Goal: Transaction & Acquisition: Purchase product/service

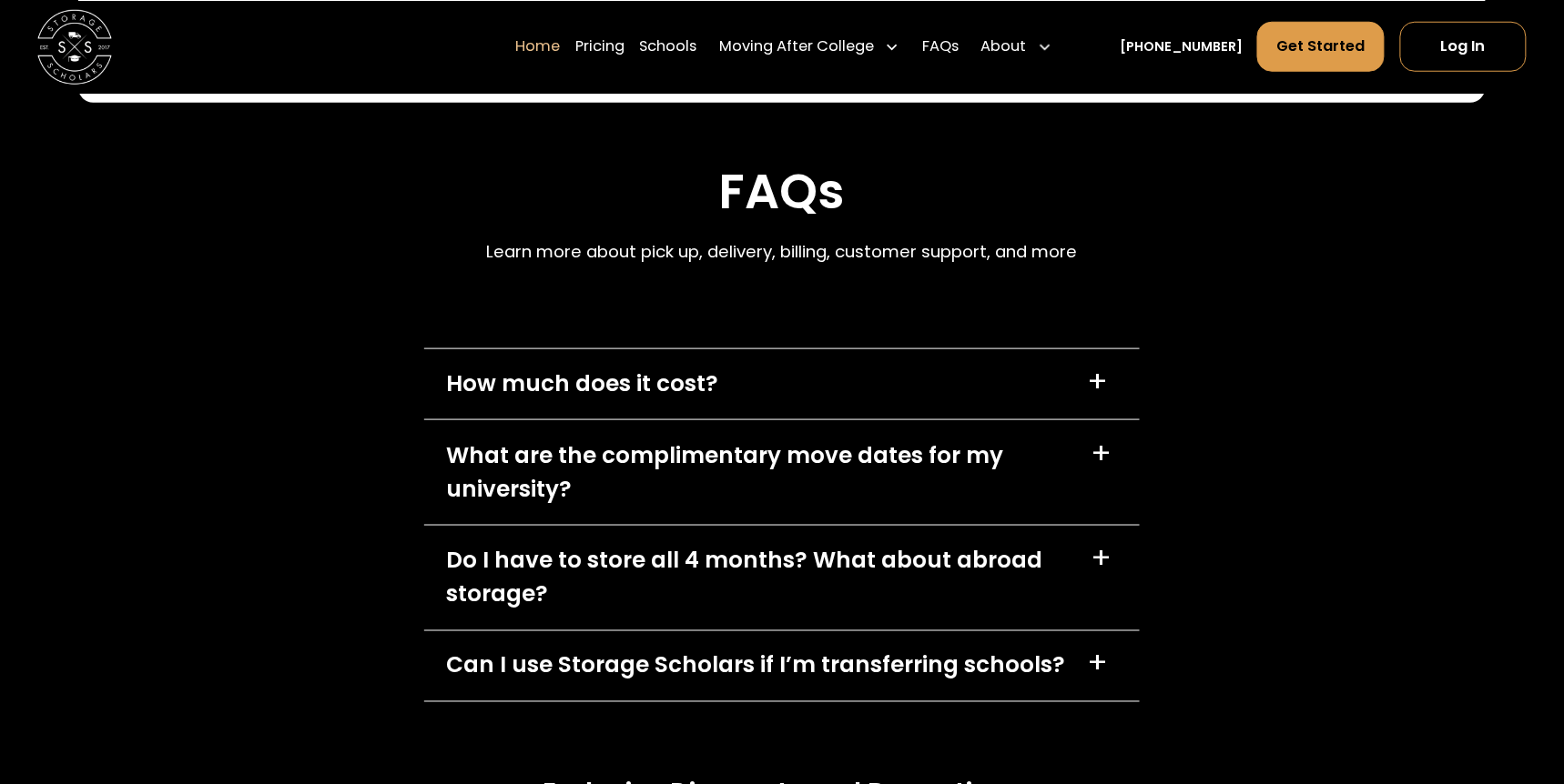
scroll to position [5459, 0]
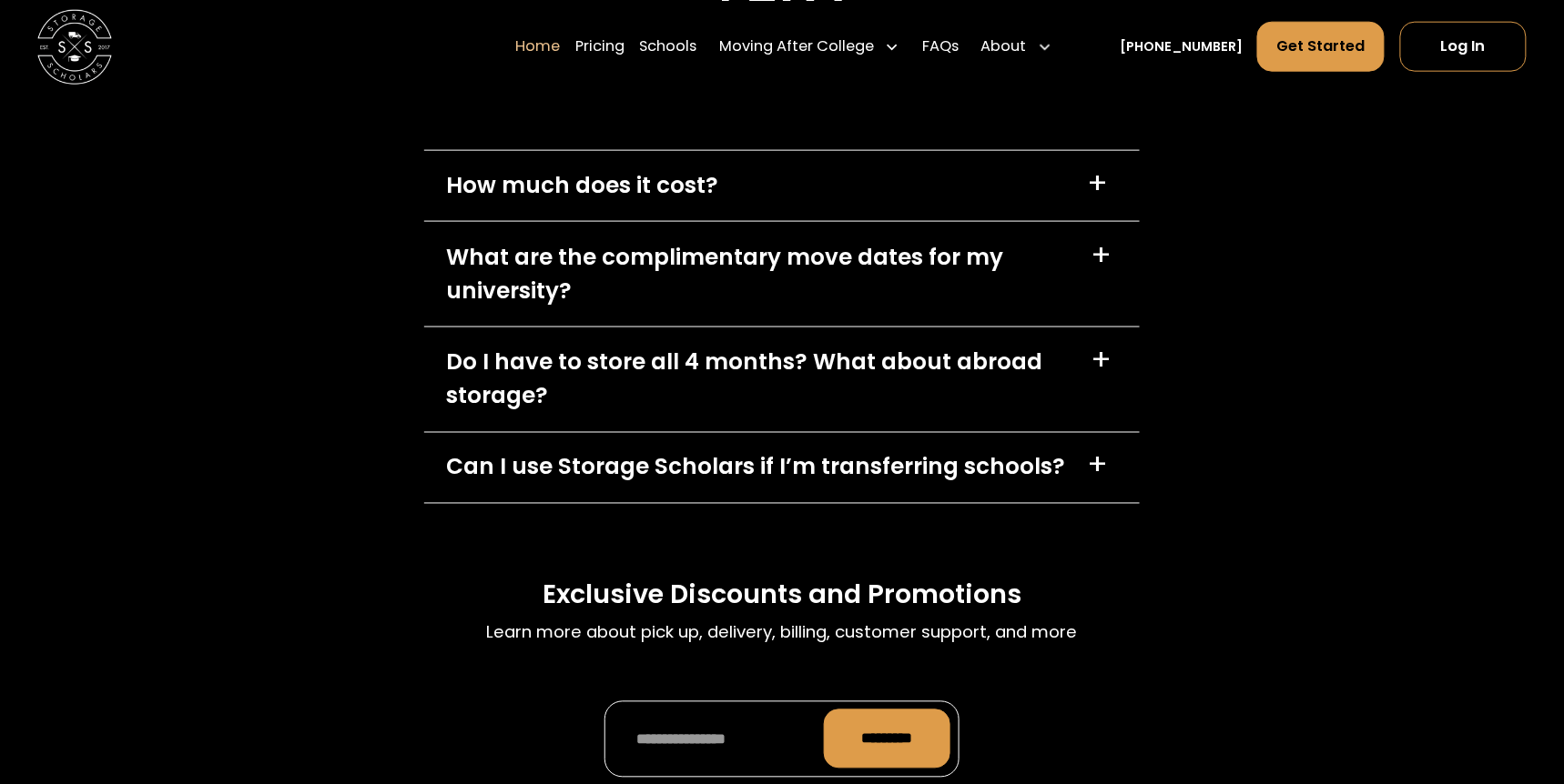
click at [827, 175] on div "How much does it cost? +" at bounding box center [782, 186] width 716 height 71
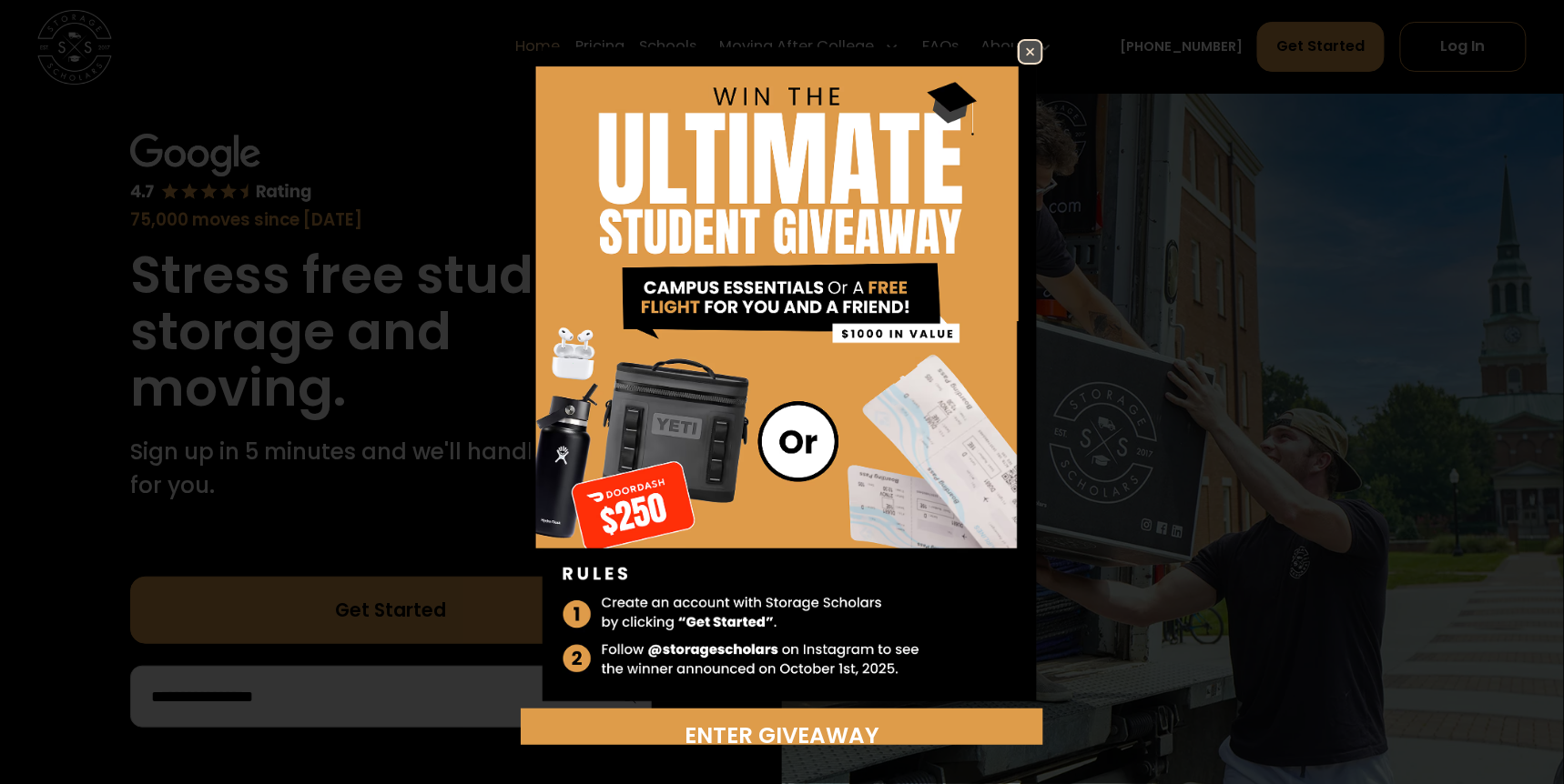
scroll to position [121, 0]
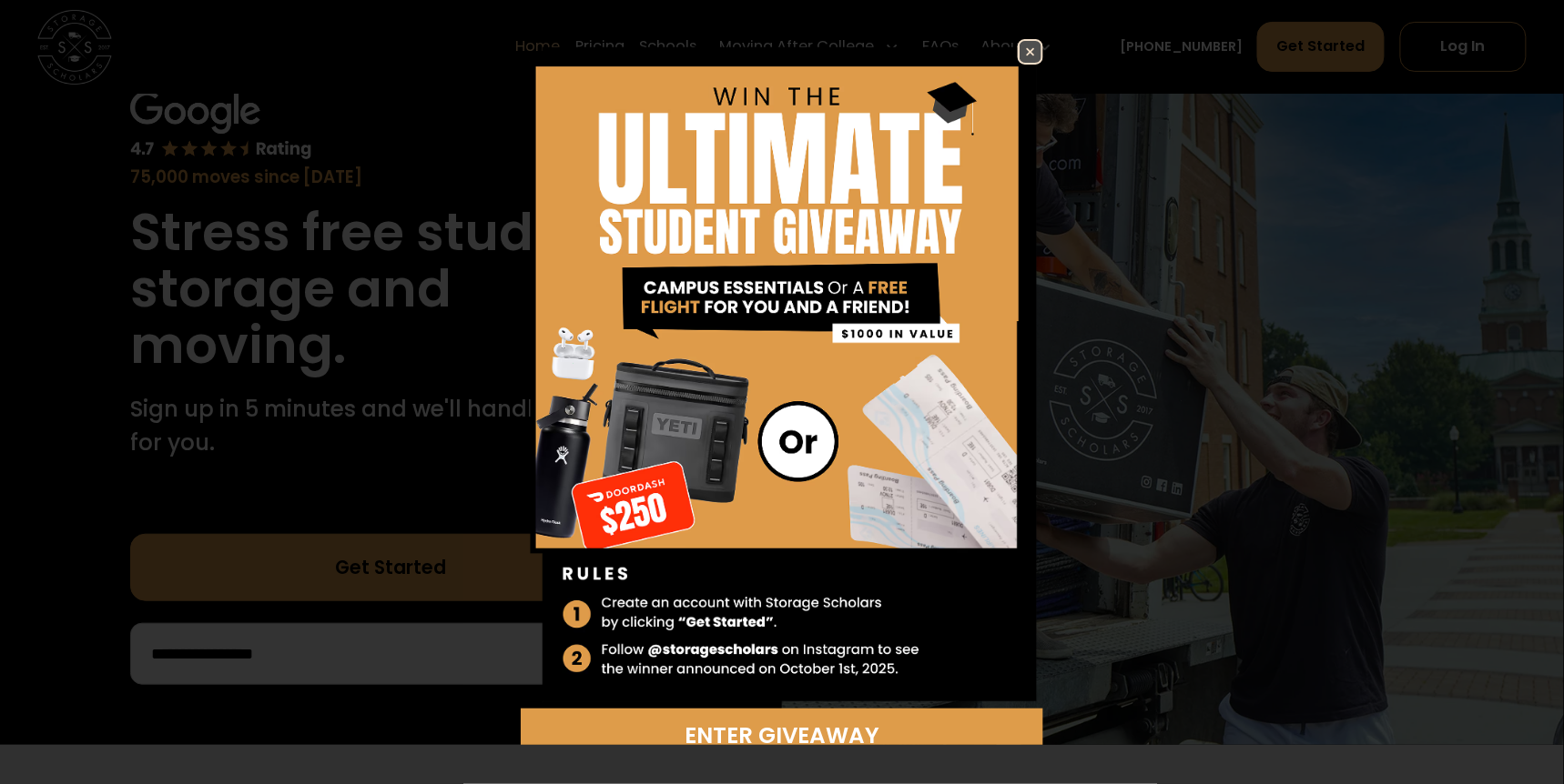
click at [1020, 60] on img at bounding box center [1030, 52] width 22 height 22
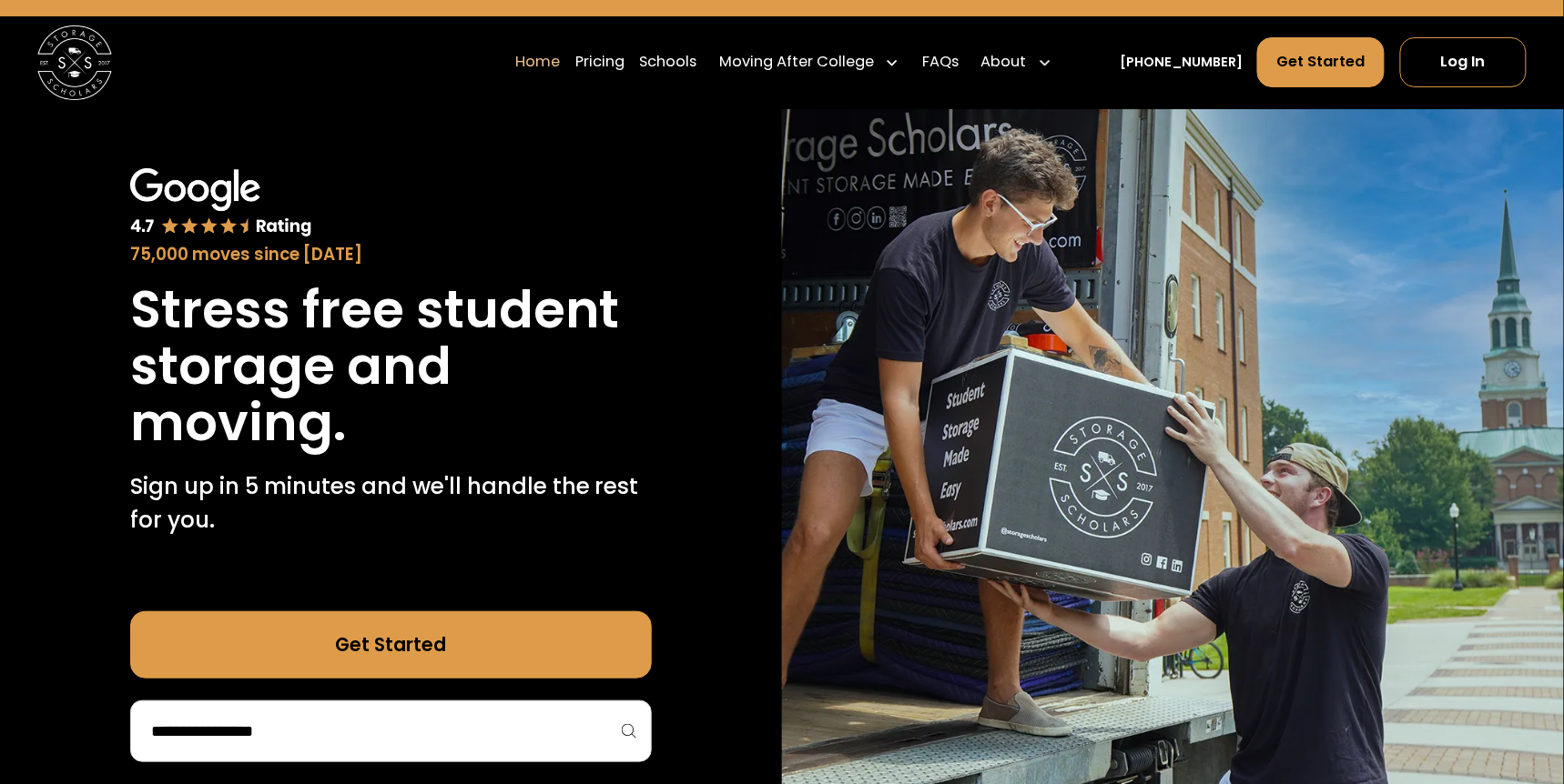
scroll to position [0, 0]
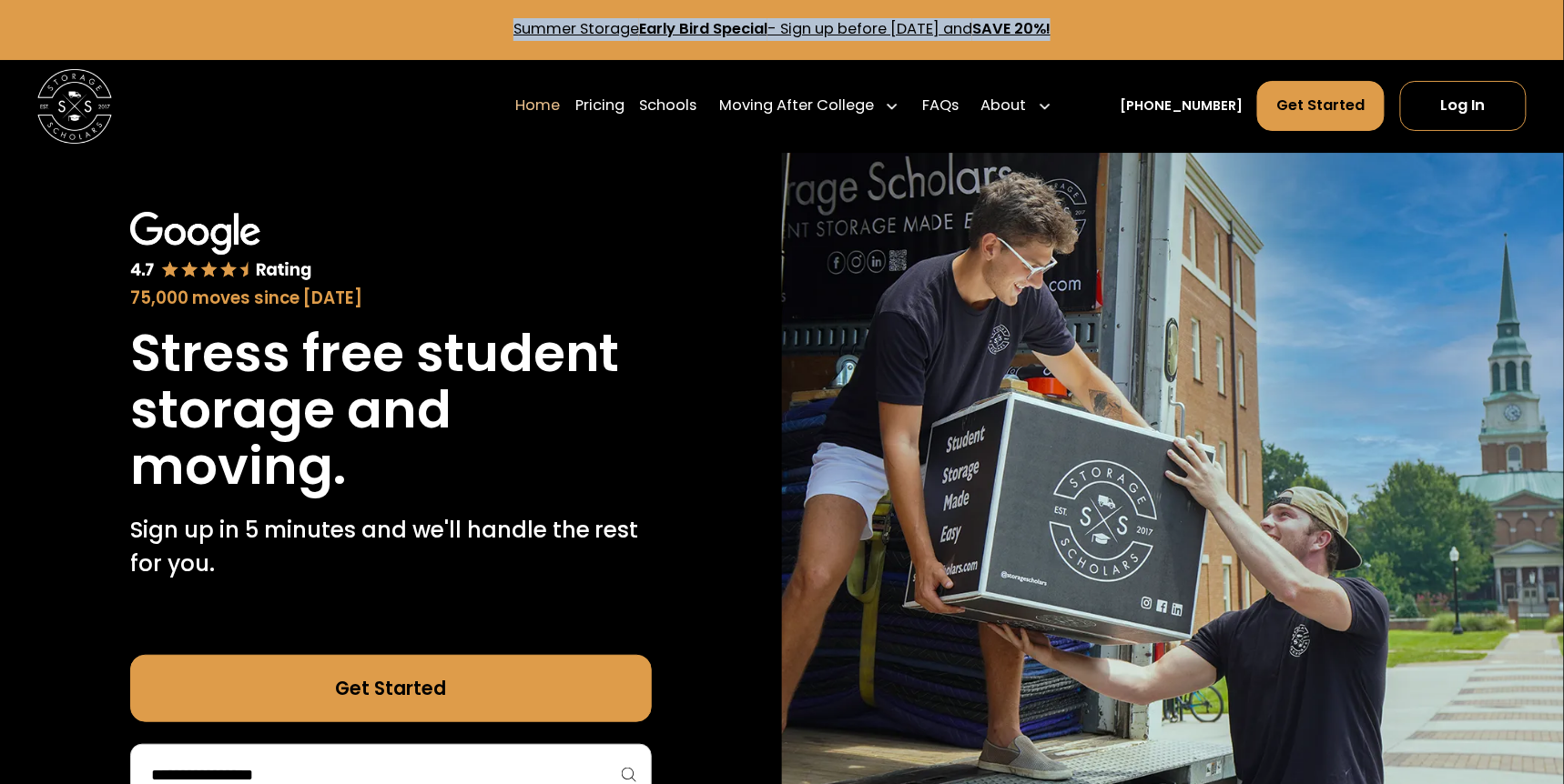
drag, startPoint x: 1147, startPoint y: 25, endPoint x: 450, endPoint y: 22, distance: 697.0
click at [450, 22] on p "Summer Storage Early Bird Special - Sign up before October 1st, 2025 and SAVE 2…" at bounding box center [782, 29] width 1519 height 22
click at [667, 22] on strong "Early Bird Special" at bounding box center [703, 28] width 128 height 21
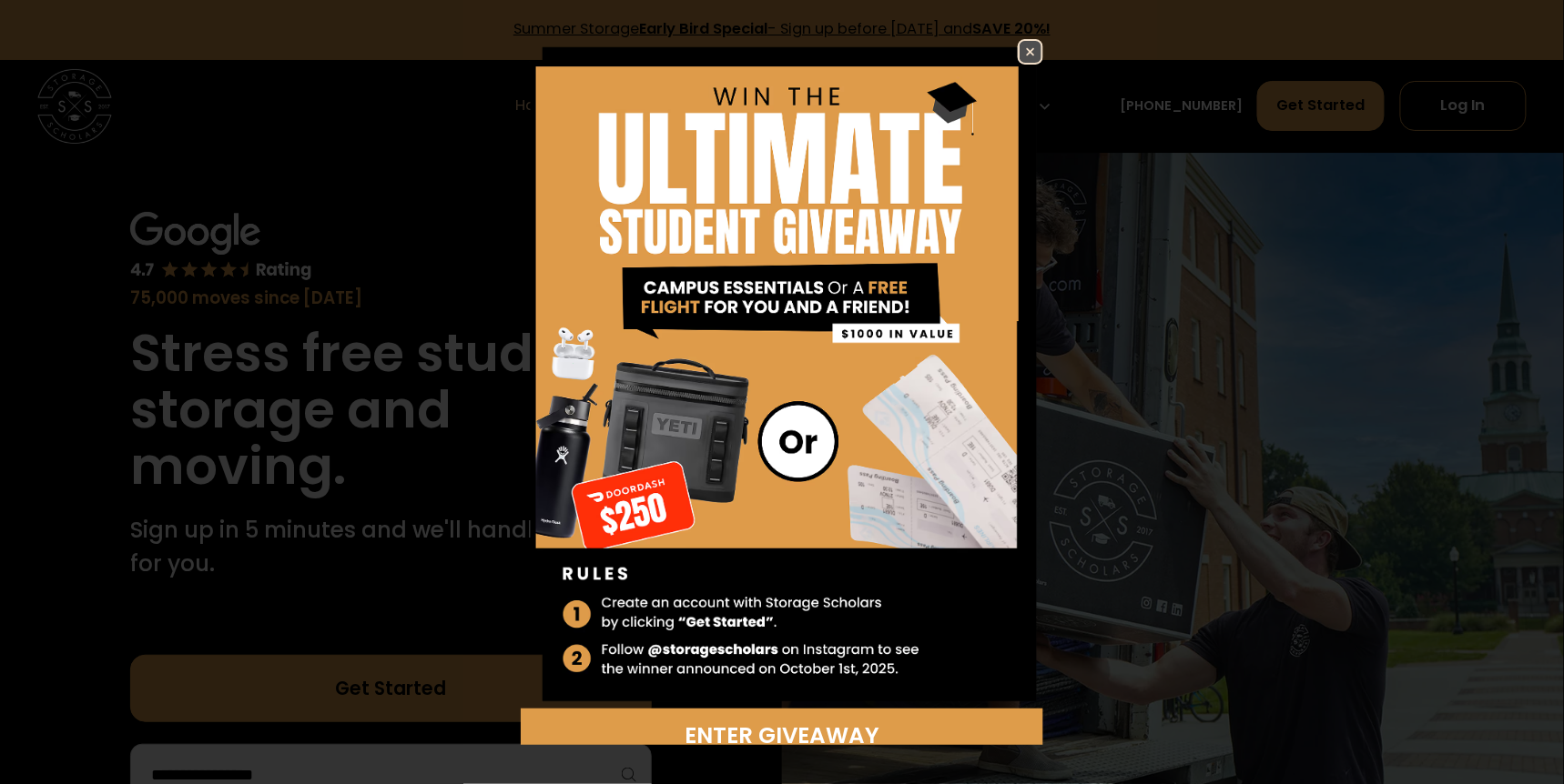
click at [1020, 58] on img at bounding box center [1030, 52] width 22 height 22
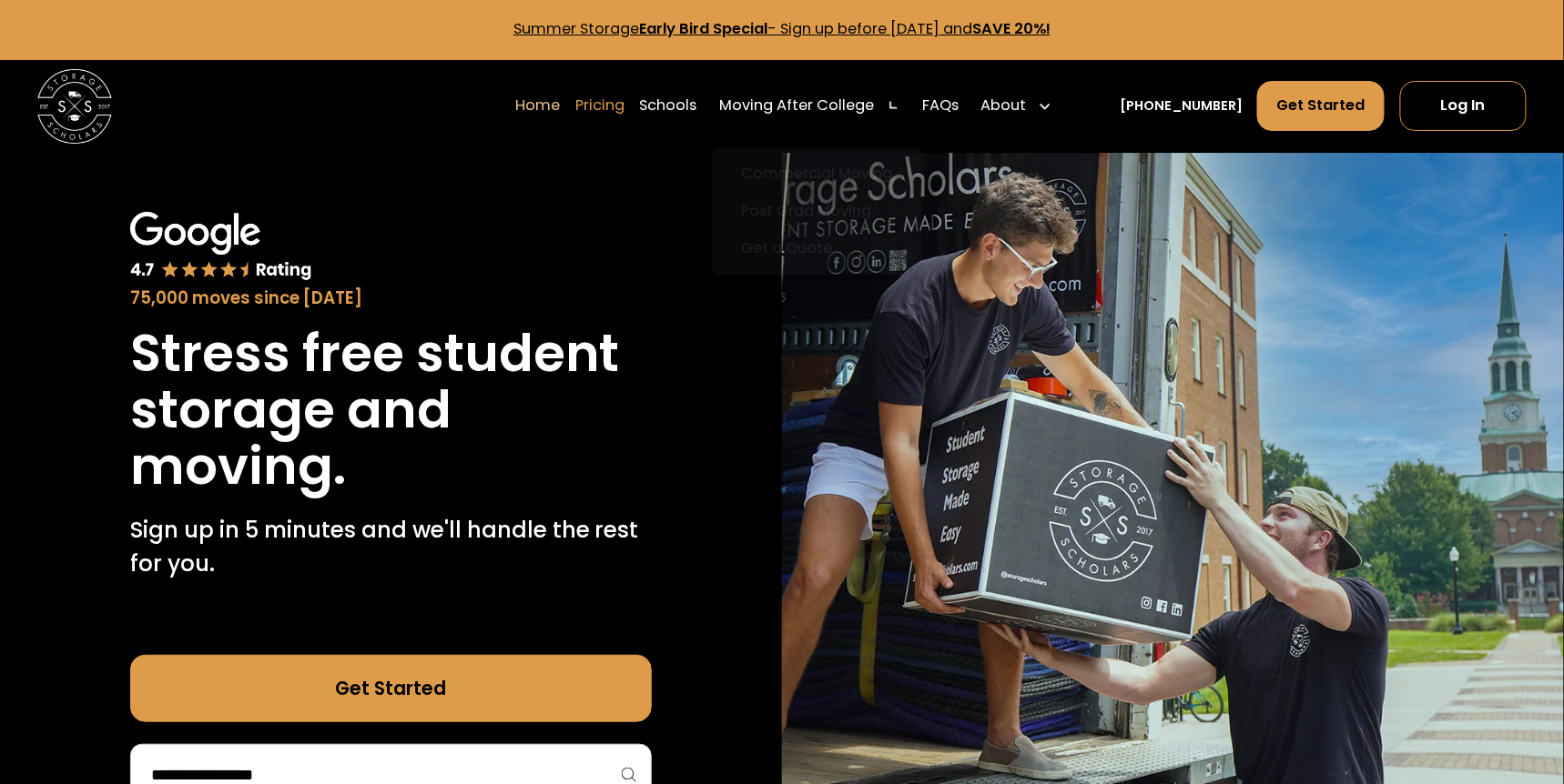
click at [623, 95] on link "Pricing" at bounding box center [600, 105] width 49 height 52
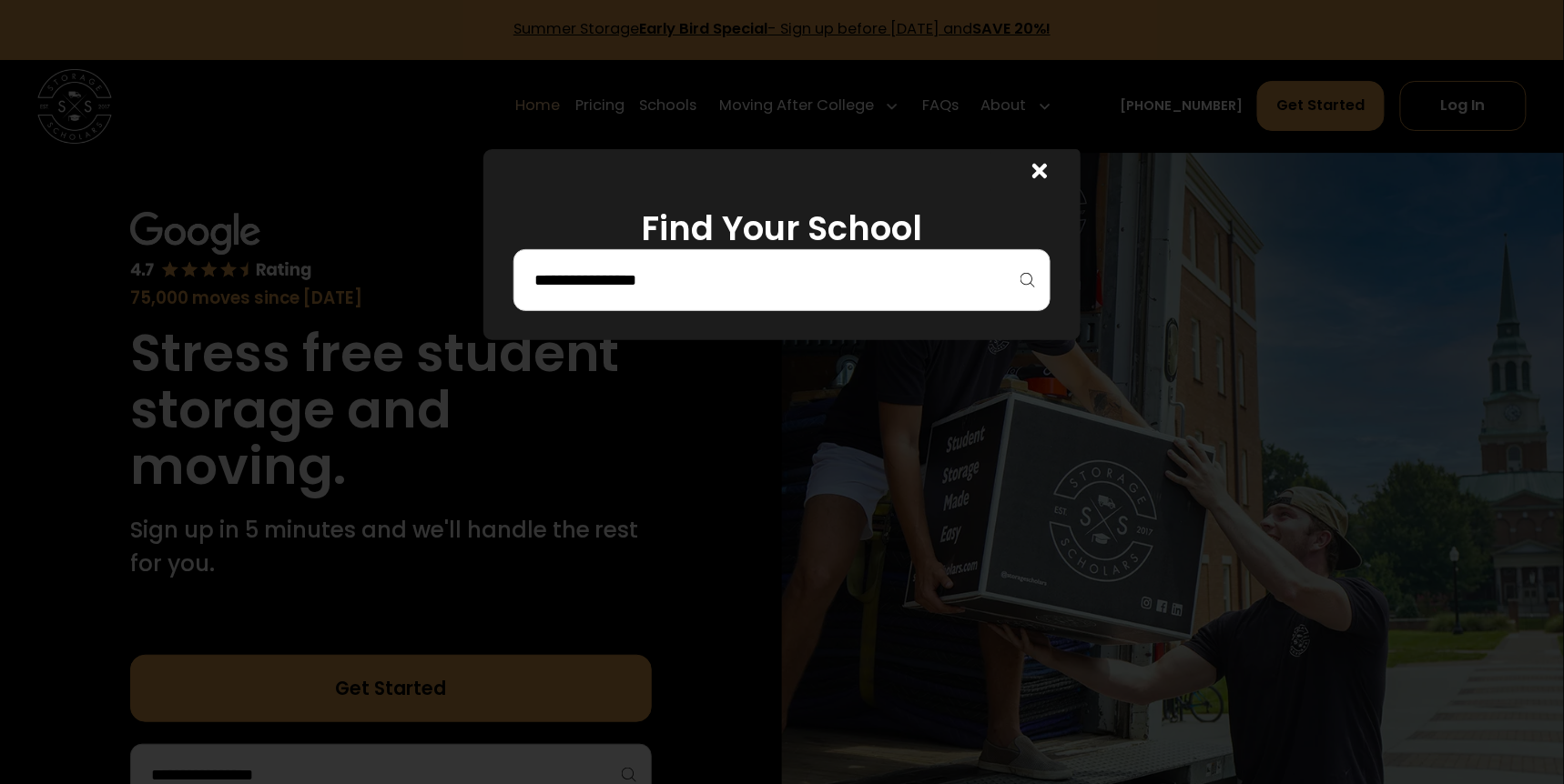
click at [724, 276] on input "search" at bounding box center [782, 280] width 499 height 31
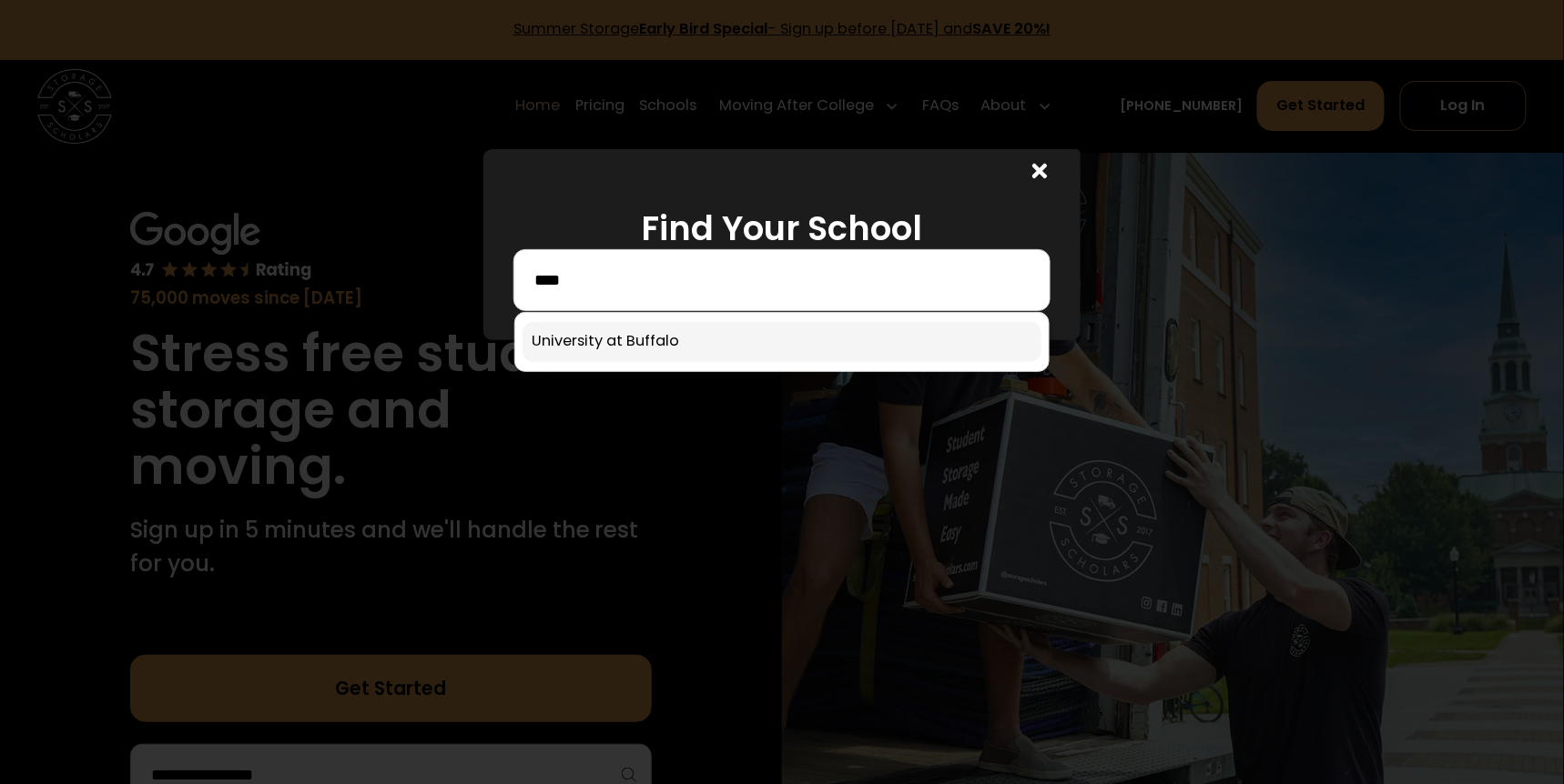
type input "****"
click at [721, 351] on link at bounding box center [782, 342] width 519 height 40
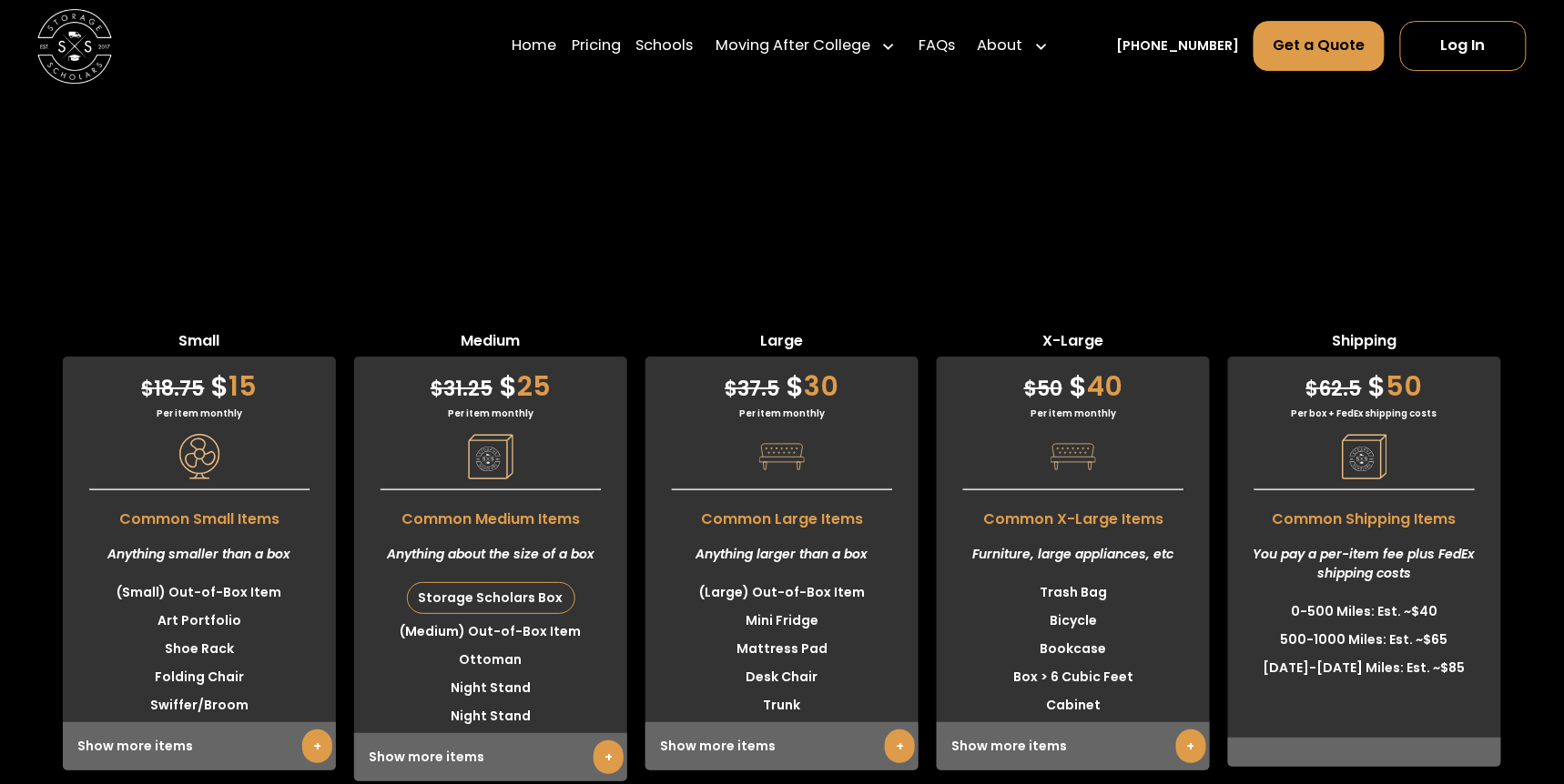
scroll to position [4457, 0]
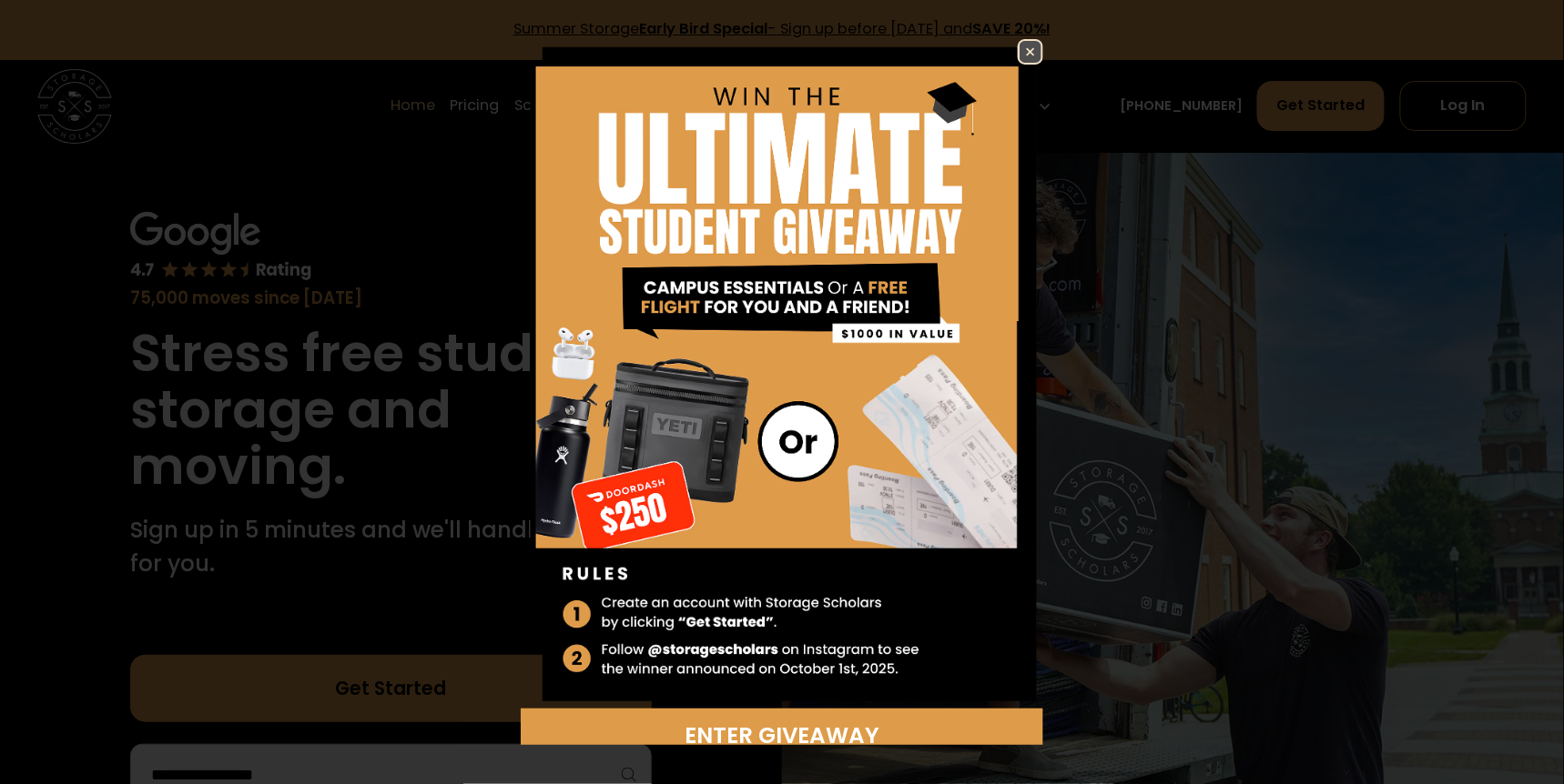
click at [1021, 58] on img at bounding box center [1030, 52] width 22 height 22
